Goal: Find specific page/section: Find specific page/section

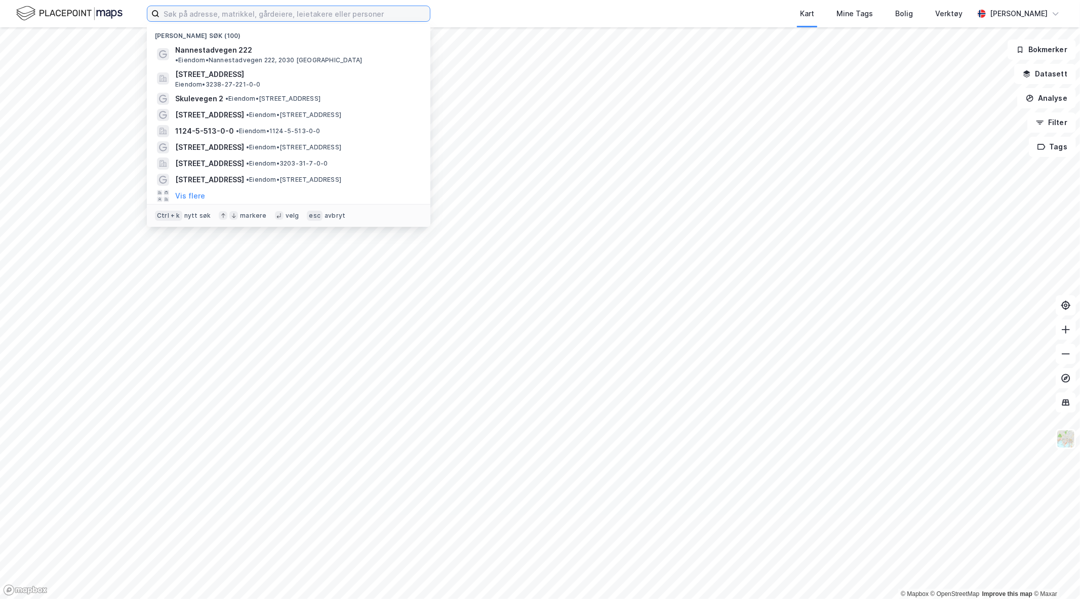
click at [288, 16] on input at bounding box center [295, 13] width 270 height 15
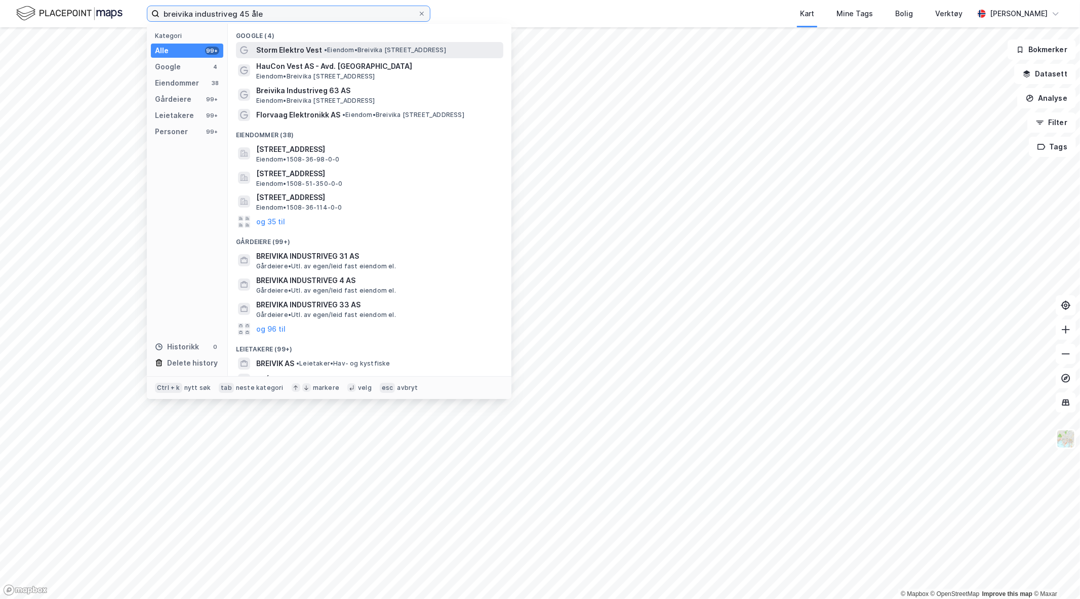
type input "breivika industriveg 45 åle"
click at [401, 48] on span "• Eiendom • [STREET_ADDRESS]" at bounding box center [385, 50] width 122 height 8
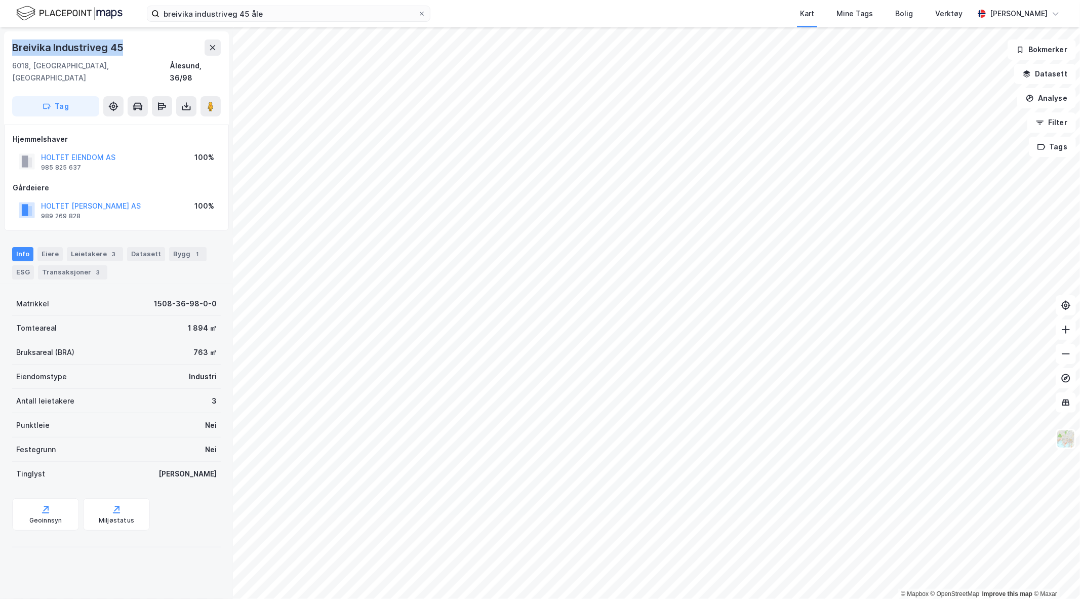
drag, startPoint x: 138, startPoint y: 46, endPoint x: 0, endPoint y: 42, distance: 138.3
click at [0, 42] on div "Breivika [STREET_ADDRESS], [GEOGRAPHIC_DATA], 36/98 Tag Hjemmelshaver HOLTET EI…" at bounding box center [116, 313] width 233 height 572
copy div "Breivika Industriveg 45"
